Goal: Task Accomplishment & Management: Use online tool/utility

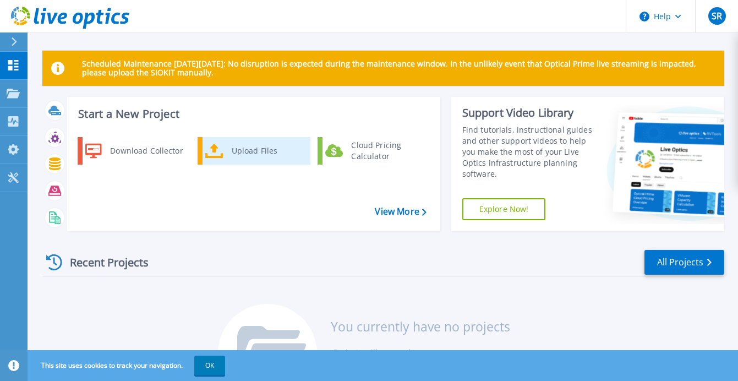
click at [262, 156] on div "Upload Files" at bounding box center [266, 151] width 81 height 22
click at [247, 156] on div "Upload Files" at bounding box center [266, 151] width 81 height 22
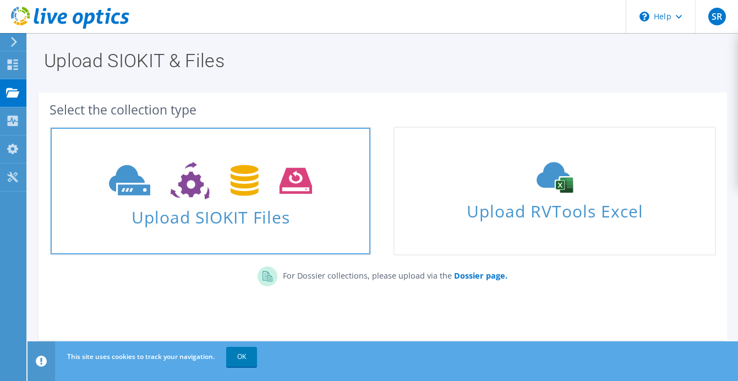
click at [216, 226] on span "Upload SIOKIT Files" at bounding box center [211, 214] width 320 height 24
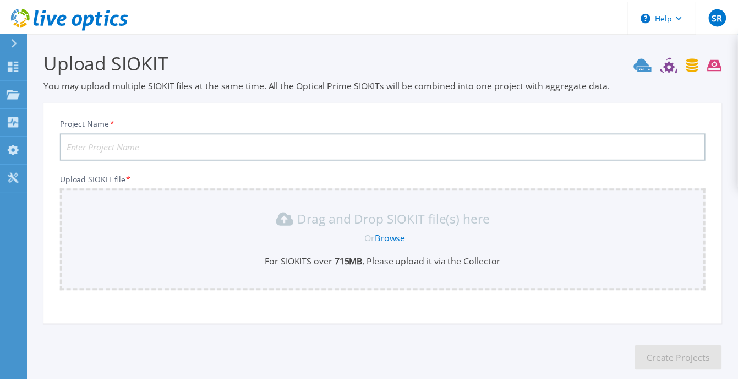
scroll to position [58, 0]
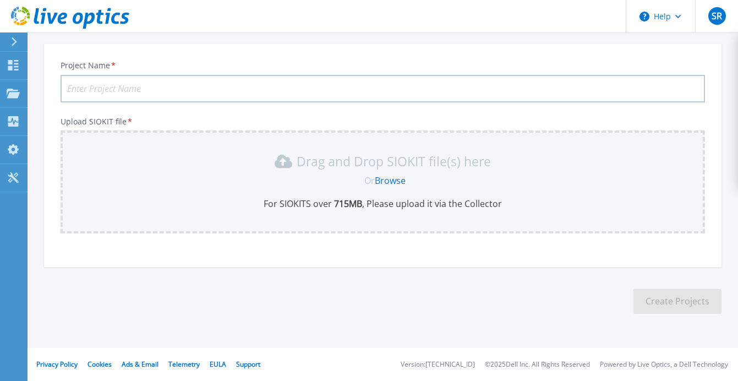
click at [395, 181] on link "Browse" at bounding box center [390, 181] width 31 height 12
click at [304, 85] on input "Project Name *" at bounding box center [383, 89] width 645 height 28
click at [382, 182] on link "Browse" at bounding box center [390, 181] width 31 height 12
click at [217, 89] on input "Teagasc-4hour" at bounding box center [383, 89] width 645 height 28
click at [391, 187] on div "Drag and Drop SIOKIT file(s) here Or Browse For SIOKITS over 715 MB , Please up…" at bounding box center [382, 180] width 631 height 57
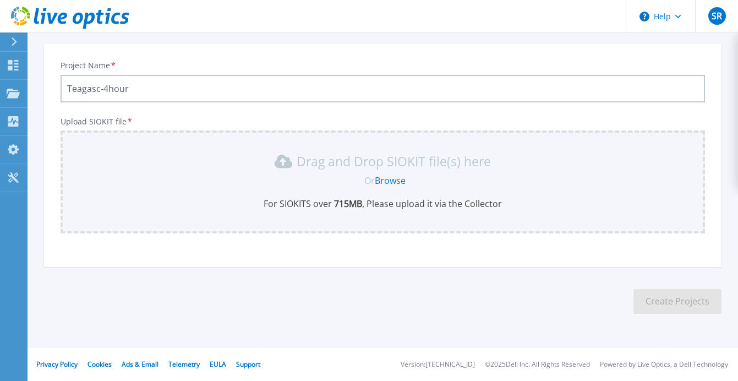
click at [210, 85] on input "Teagasc-4hour" at bounding box center [383, 89] width 645 height 28
type input "Teagasc-4hour-firstrun"
click at [397, 182] on link "Browse" at bounding box center [390, 181] width 31 height 12
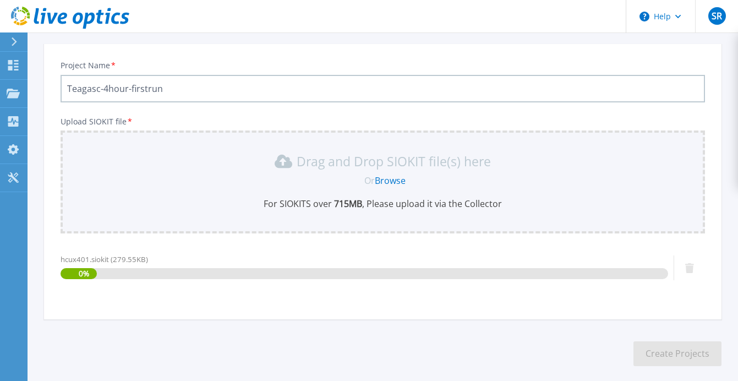
scroll to position [110, 0]
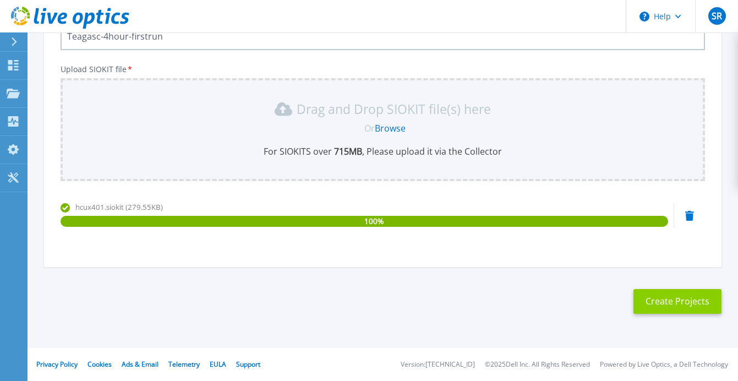
click at [660, 302] on button "Create Projects" at bounding box center [678, 301] width 88 height 25
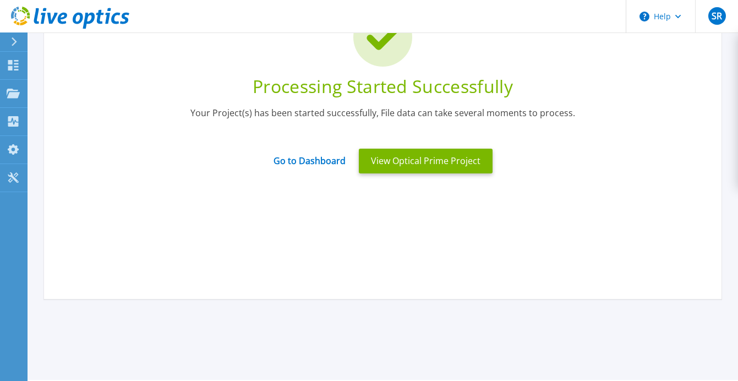
scroll to position [0, 0]
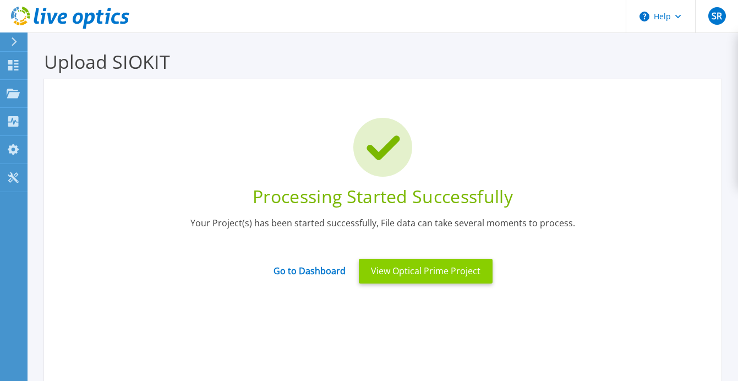
click at [421, 275] on button "View Optical Prime Project" at bounding box center [426, 271] width 134 height 25
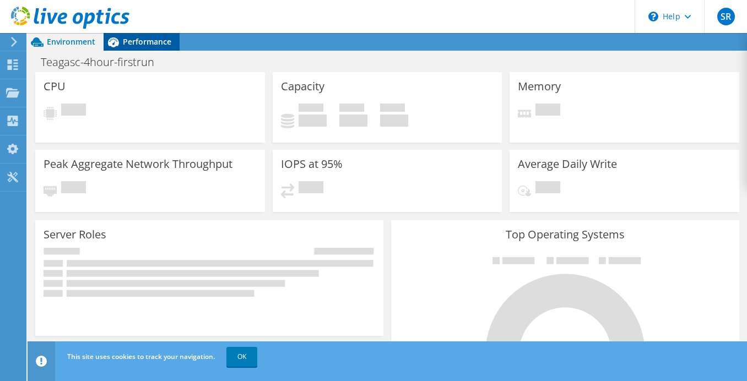
click at [150, 39] on span "Performance" at bounding box center [147, 41] width 48 height 10
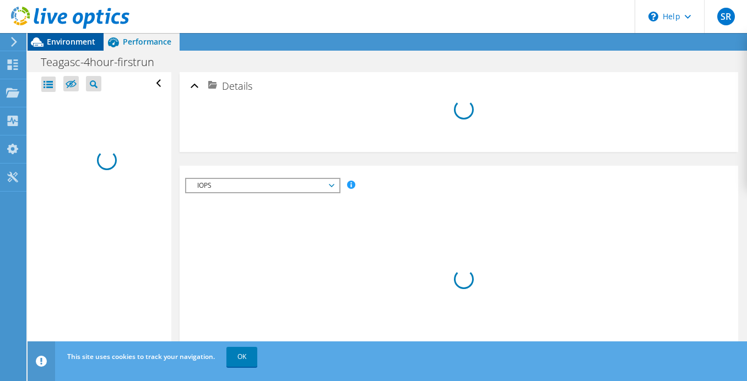
click at [70, 43] on span "Environment" at bounding box center [71, 41] width 48 height 10
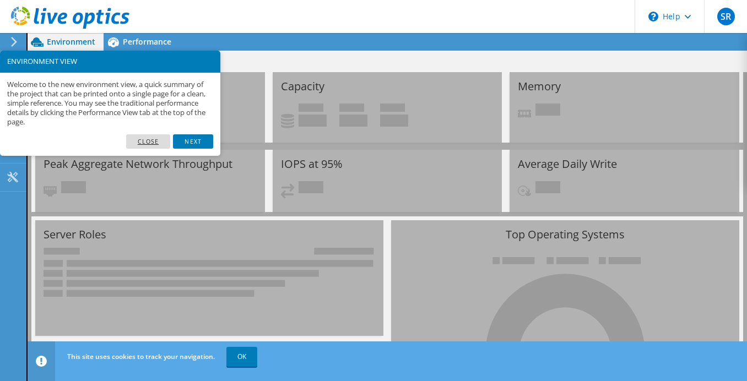
click at [165, 141] on link "Close" at bounding box center [148, 141] width 45 height 14
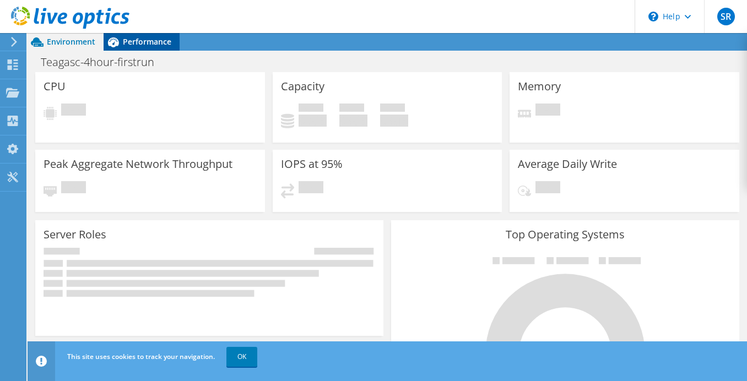
click at [150, 43] on span "Performance" at bounding box center [147, 41] width 48 height 10
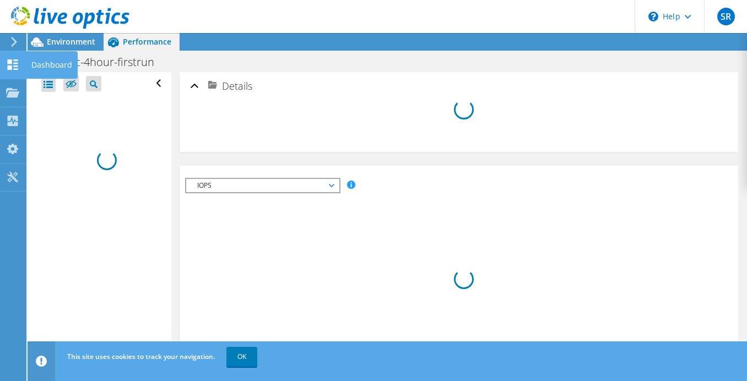
click at [39, 67] on div "Dashboard" at bounding box center [52, 65] width 52 height 28
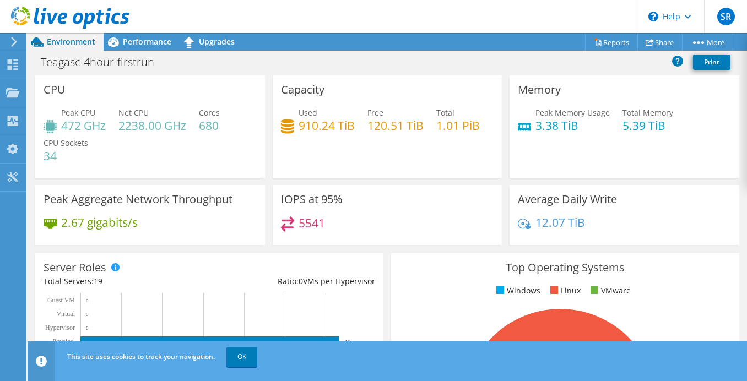
scroll to position [384, 0]
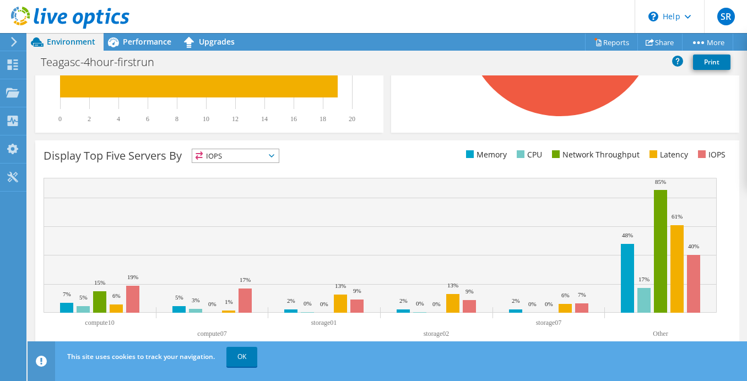
click at [658, 337] on rect at bounding box center [379, 260] width 673 height 165
click at [661, 311] on rect at bounding box center [659, 251] width 13 height 123
click at [653, 306] on rect at bounding box center [379, 245] width 673 height 135
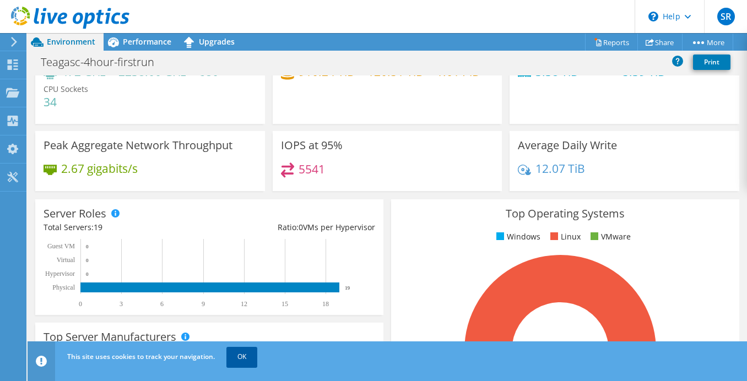
click at [235, 360] on link "OK" at bounding box center [241, 357] width 31 height 20
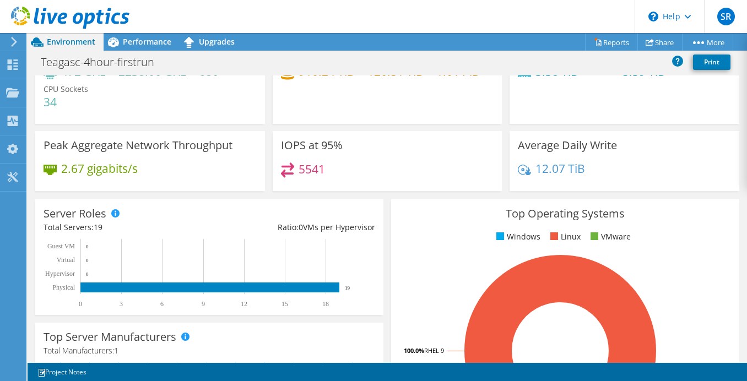
scroll to position [384, 0]
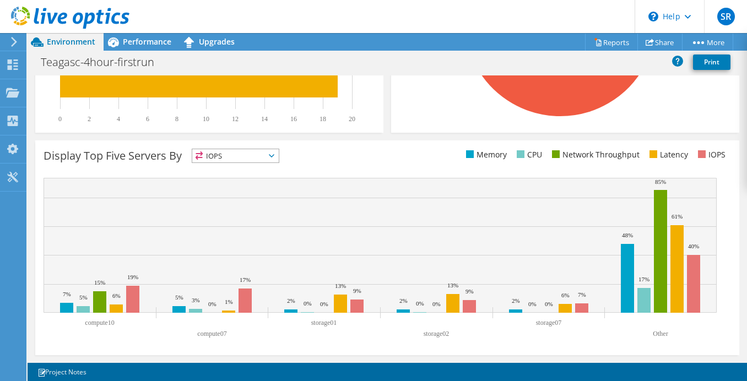
click at [112, 324] on text "compute10" at bounding box center [99, 323] width 29 height 8
click at [277, 154] on span "IOPS" at bounding box center [235, 155] width 86 height 13
click at [454, 165] on div "Display Top Five Servers By IOPS IOPS CPU" at bounding box center [386, 158] width 687 height 18
click at [688, 290] on rect at bounding box center [693, 284] width 13 height 58
click at [666, 330] on text "Other" at bounding box center [659, 334] width 15 height 8
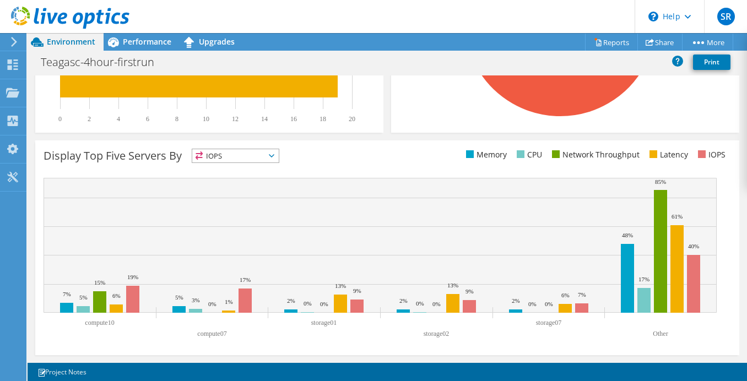
click at [660, 332] on text "Other" at bounding box center [659, 334] width 15 height 8
click at [682, 275] on rect at bounding box center [676, 269] width 13 height 88
click at [702, 273] on rect at bounding box center [379, 245] width 673 height 135
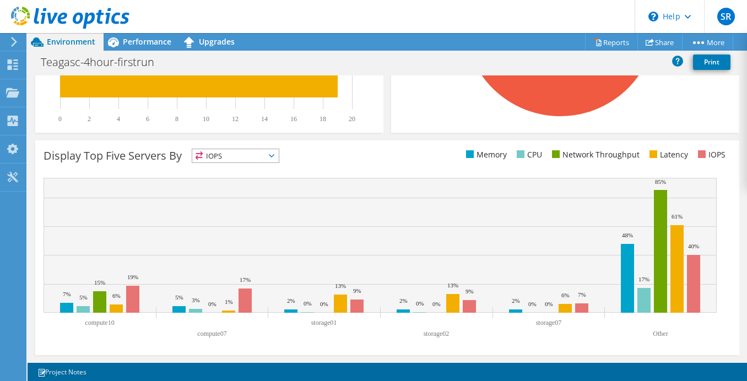
click at [203, 335] on text "compute07" at bounding box center [211, 334] width 29 height 8
click at [569, 318] on rect at bounding box center [379, 260] width 673 height 165
click at [524, 308] on rect at bounding box center [379, 245] width 673 height 135
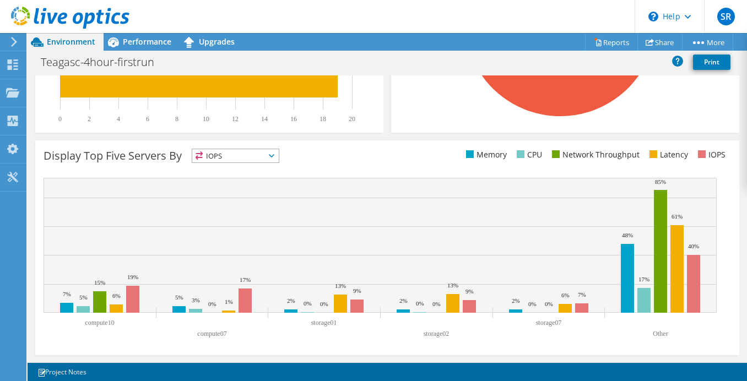
click at [293, 181] on rect at bounding box center [379, 245] width 673 height 135
click at [255, 166] on div "Display Top Five Servers By IOPS IOPS" at bounding box center [215, 158] width 344 height 18
click at [254, 158] on span "IOPS" at bounding box center [235, 155] width 86 height 13
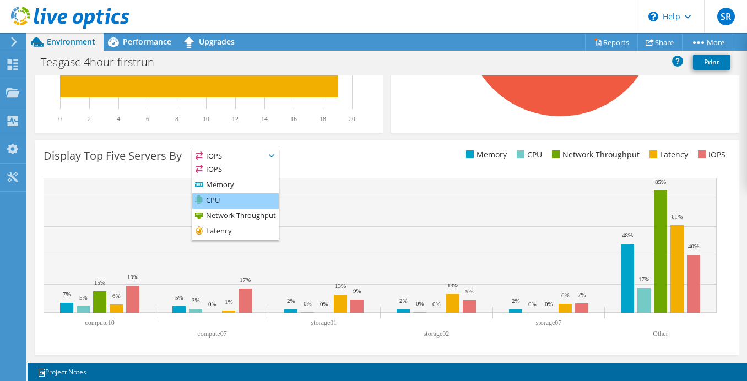
click at [230, 195] on li "CPU" at bounding box center [235, 200] width 86 height 15
